Goal: Find specific page/section: Find specific page/section

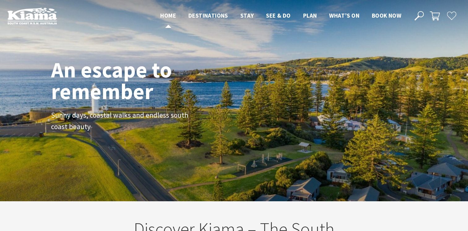
click at [169, 16] on span "Home" at bounding box center [168, 15] width 16 height 7
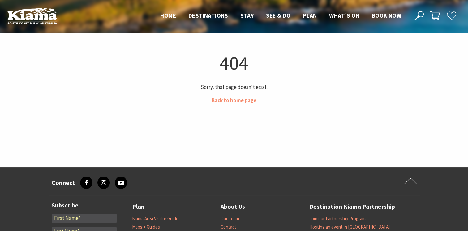
click at [103, 184] on icon at bounding box center [103, 182] width 6 height 6
